Goal: Transaction & Acquisition: Purchase product/service

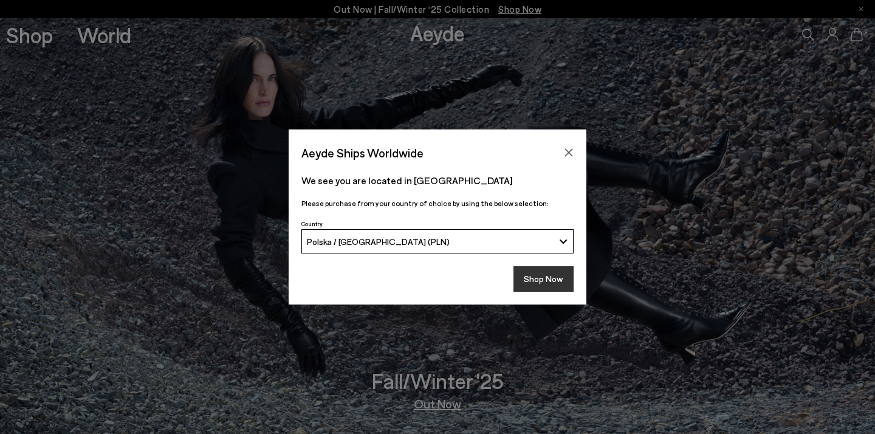
click at [548, 284] on button "Shop Now" at bounding box center [544, 279] width 60 height 26
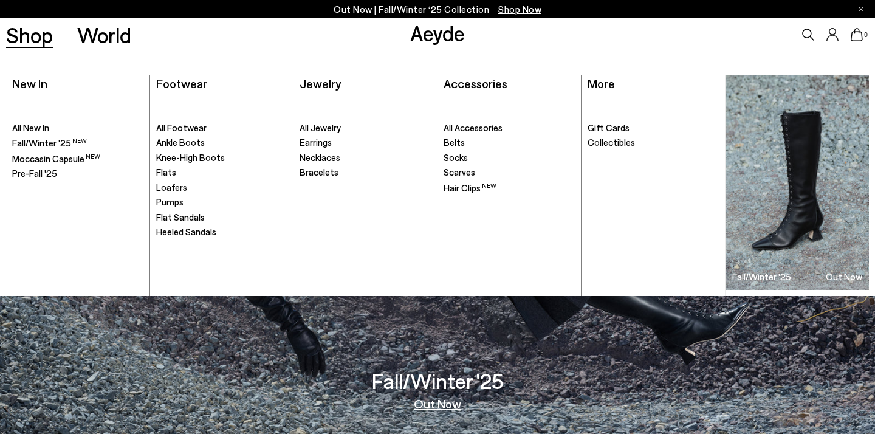
click at [31, 125] on span "All New In" at bounding box center [30, 127] width 37 height 11
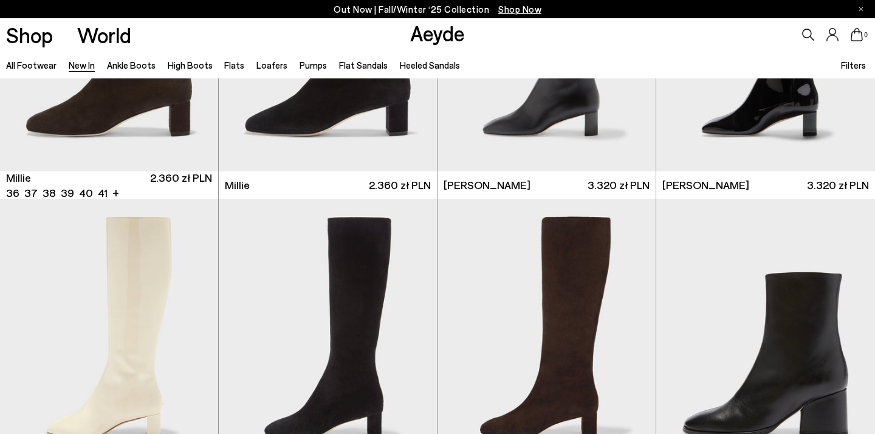
scroll to position [3028, 0]
